Goal: Task Accomplishment & Management: Use online tool/utility

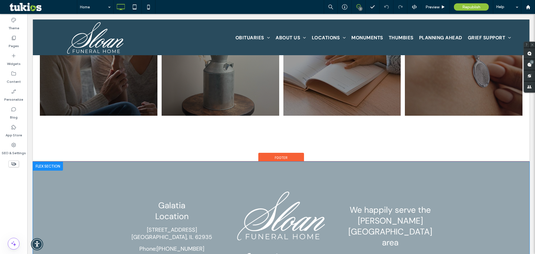
scroll to position [691, 0]
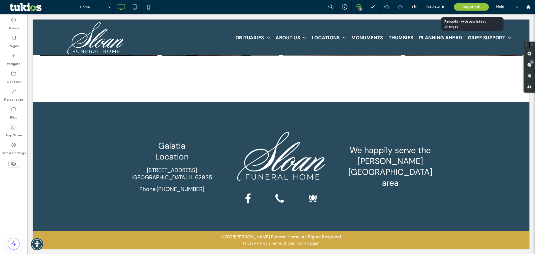
click at [472, 8] on span "Republish" at bounding box center [471, 7] width 18 height 5
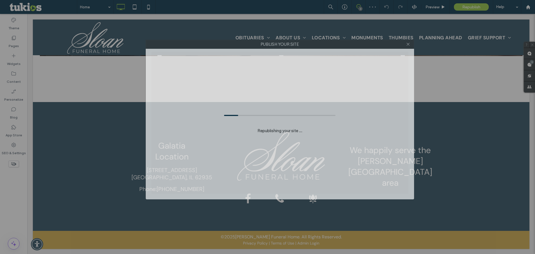
drag, startPoint x: 296, startPoint y: 52, endPoint x: 308, endPoint y: 45, distance: 14.4
click at [308, 45] on label "Publish your site" at bounding box center [280, 44] width 268 height 8
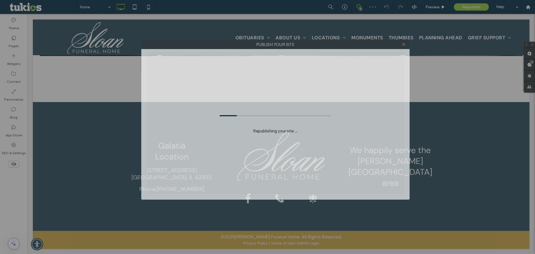
drag, startPoint x: 315, startPoint y: 45, endPoint x: 310, endPoint y: 45, distance: 4.2
click at [310, 45] on label "Publish your site" at bounding box center [275, 44] width 268 height 8
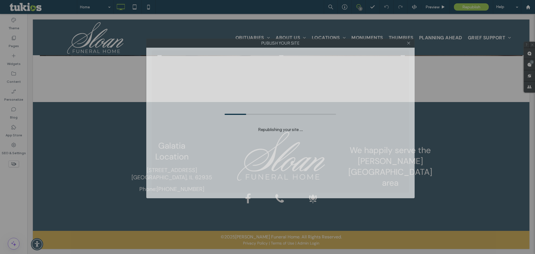
drag, startPoint x: 305, startPoint y: 43, endPoint x: 310, endPoint y: 42, distance: 4.9
click at [310, 42] on label "Publish your site" at bounding box center [280, 43] width 268 height 8
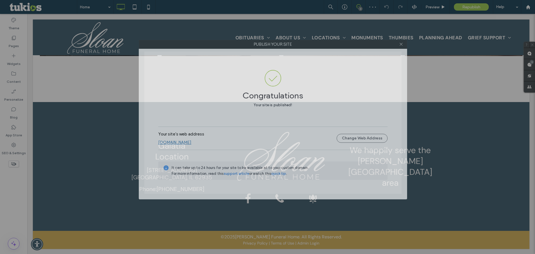
drag, startPoint x: 264, startPoint y: 41, endPoint x: 256, endPoint y: 42, distance: 7.6
click at [256, 42] on label "Publish your site" at bounding box center [273, 44] width 268 height 8
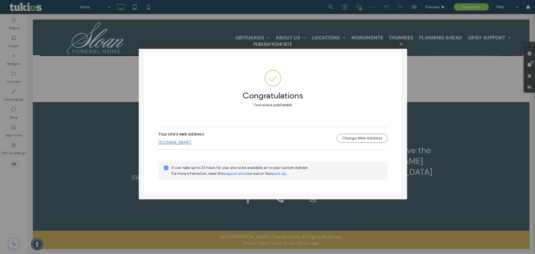
drag, startPoint x: 295, startPoint y: 44, endPoint x: 276, endPoint y: 44, distance: 18.4
click at [277, 44] on label "Publish your site" at bounding box center [273, 44] width 268 height 8
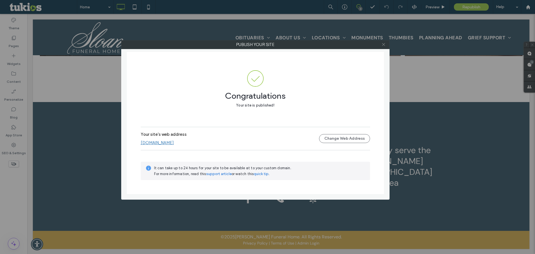
click at [384, 44] on icon at bounding box center [383, 44] width 4 height 4
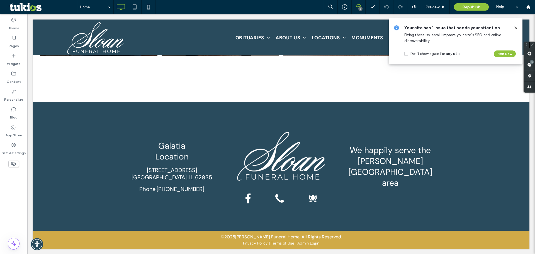
click at [515, 28] on icon at bounding box center [515, 28] width 4 height 4
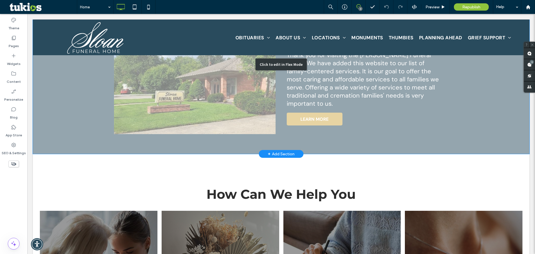
scroll to position [301, 0]
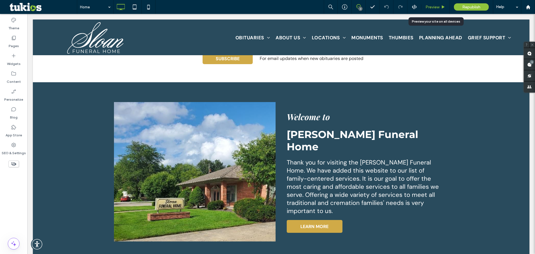
drag, startPoint x: 402, startPoint y: 3, endPoint x: 435, endPoint y: 5, distance: 33.2
click at [435, 5] on span "Preview" at bounding box center [432, 7] width 14 height 5
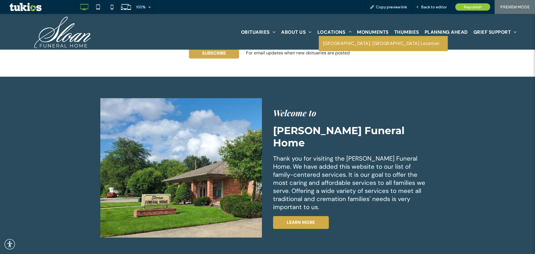
click at [337, 43] on span "[GEOGRAPHIC_DATA], [GEOGRAPHIC_DATA] Location" at bounding box center [381, 43] width 116 height 7
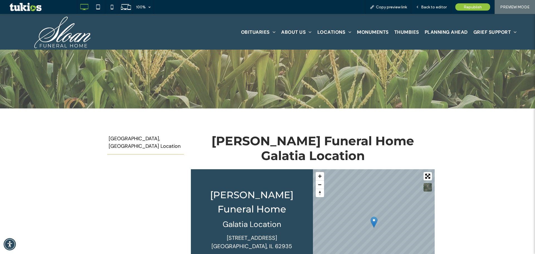
scroll to position [28, 0]
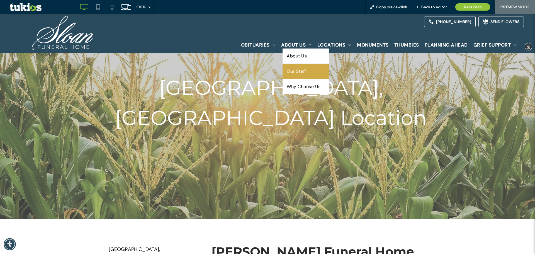
click at [297, 73] on span "Our Staff" at bounding box center [295, 71] width 19 height 7
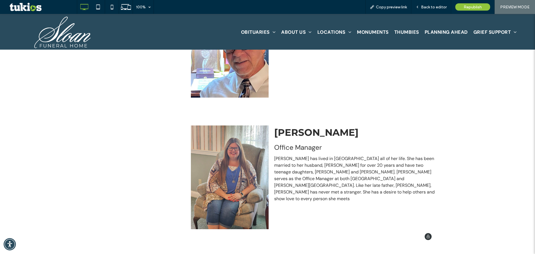
scroll to position [306, 0]
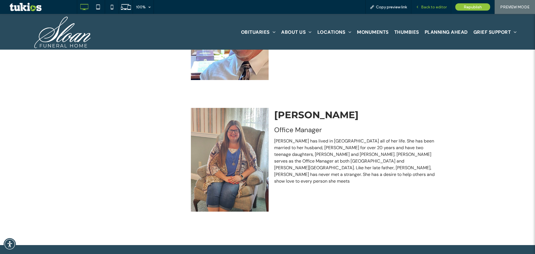
click at [432, 6] on span "Back to editor" at bounding box center [434, 7] width 26 height 5
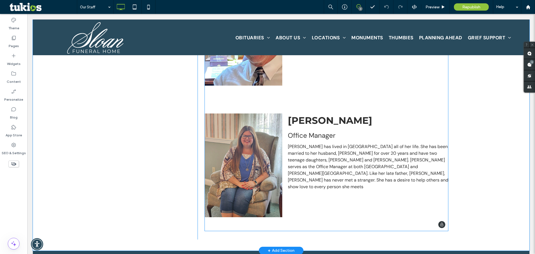
click at [259, 152] on span at bounding box center [326, 104] width 244 height 254
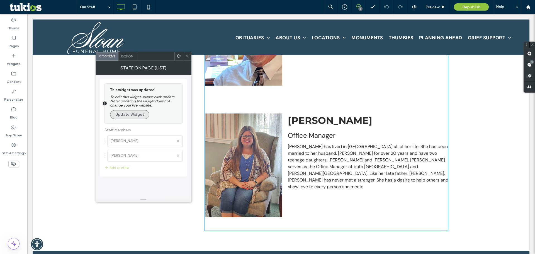
click at [129, 114] on button "Update Widget" at bounding box center [129, 114] width 39 height 9
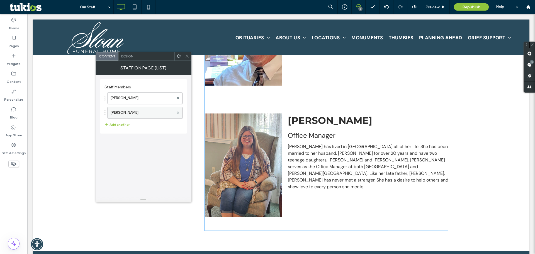
click at [178, 113] on use at bounding box center [178, 112] width 2 height 2
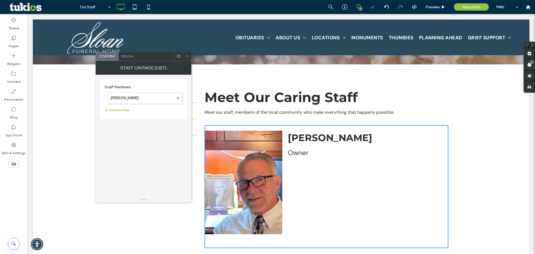
scroll to position [139, 0]
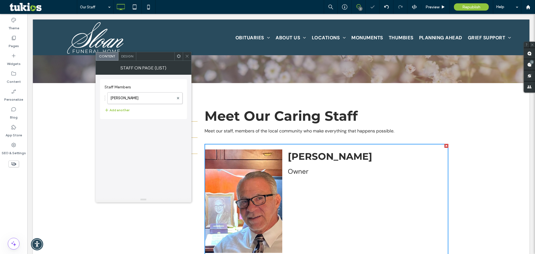
click at [188, 56] on icon at bounding box center [187, 56] width 4 height 4
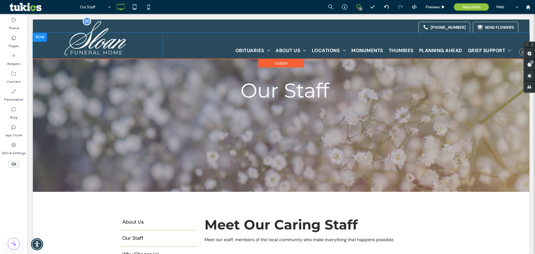
scroll to position [0, 0]
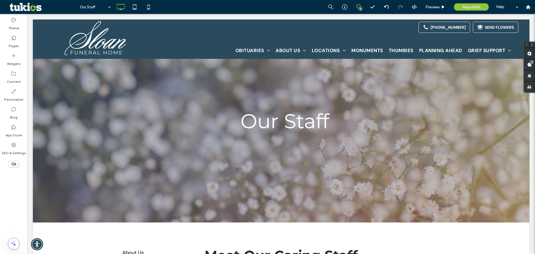
drag, startPoint x: 203, startPoint y: 5, endPoint x: 197, endPoint y: 9, distance: 7.1
click at [197, 9] on div "Our Staff 3 Preview Republish Help" at bounding box center [306, 7] width 458 height 14
drag, startPoint x: 197, startPoint y: 9, endPoint x: 200, endPoint y: 7, distance: 3.8
click at [200, 7] on div "Our Staff 3 Preview Republish Help" at bounding box center [306, 7] width 458 height 14
drag, startPoint x: 199, startPoint y: 7, endPoint x: 195, endPoint y: 6, distance: 3.7
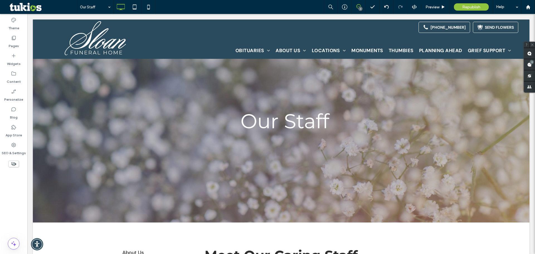
click at [195, 6] on div "Our Staff 3 Preview Republish Help" at bounding box center [306, 7] width 458 height 14
drag, startPoint x: 195, startPoint y: 6, endPoint x: 190, endPoint y: 4, distance: 5.5
click at [193, 4] on div "Our Staff 3 Preview Republish Help" at bounding box center [306, 7] width 458 height 14
click at [469, 6] on span "Republish" at bounding box center [471, 7] width 18 height 5
